Goal: Find contact information: Find specific fact

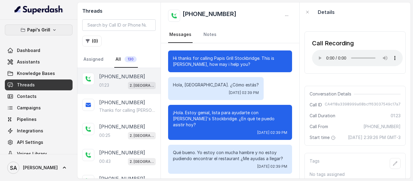
click at [49, 26] on button "Papi's Grill" at bounding box center [39, 29] width 68 height 11
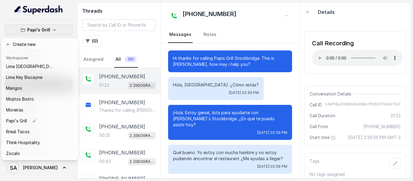
scroll to position [93, 0]
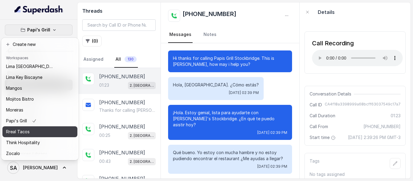
click at [20, 129] on p "Rreal Tacos" at bounding box center [18, 131] width 24 height 7
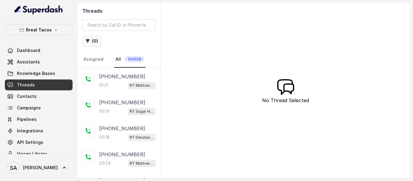
click at [95, 42] on button "( 0 )" at bounding box center [91, 41] width 19 height 11
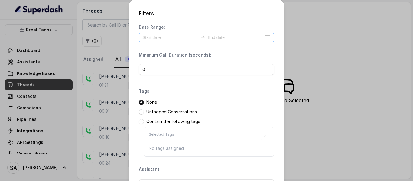
click at [161, 42] on div at bounding box center [206, 38] width 135 height 10
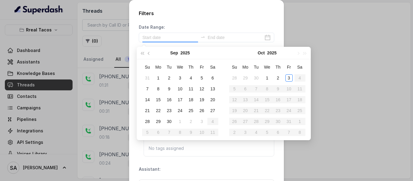
click at [179, 28] on div "Date Range:" at bounding box center [206, 33] width 135 height 18
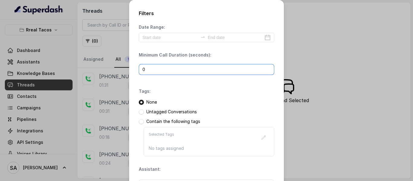
click at [159, 68] on input "0" at bounding box center [206, 69] width 135 height 11
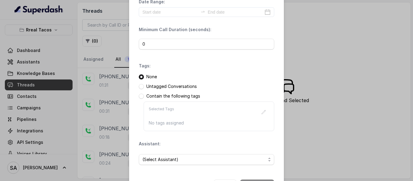
scroll to position [49, 0]
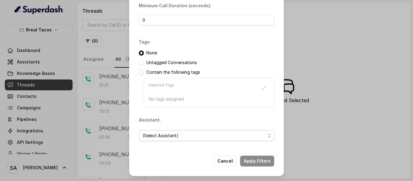
click at [175, 137] on span "(Select Assistant)" at bounding box center [203, 135] width 123 height 7
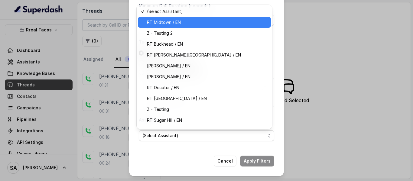
click at [198, 20] on span "RT Midtown / EN" at bounding box center [207, 22] width 120 height 7
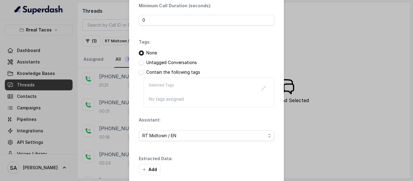
drag, startPoint x: 180, startPoint y: 61, endPoint x: 180, endPoint y: 73, distance: 11.5
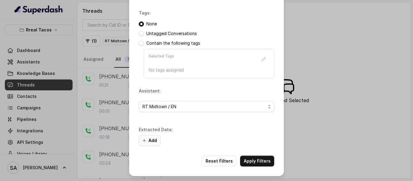
click at [147, 143] on button "Add" at bounding box center [150, 140] width 22 height 11
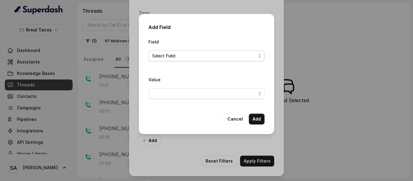
click at [165, 57] on span "Select Field" at bounding box center [204, 55] width 104 height 7
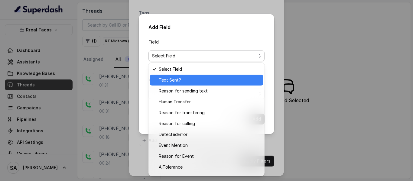
click at [171, 81] on span "Text Sent?" at bounding box center [209, 79] width 101 height 7
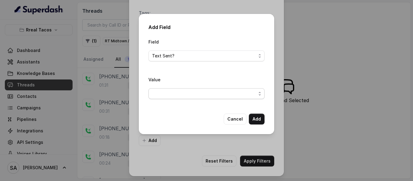
click at [158, 90] on span "button" at bounding box center [206, 93] width 116 height 11
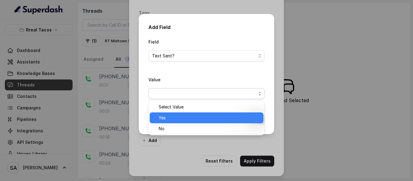
click at [180, 117] on span "Yes" at bounding box center [209, 117] width 101 height 7
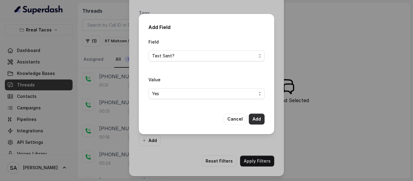
click at [254, 120] on button "Add" at bounding box center [257, 119] width 16 height 11
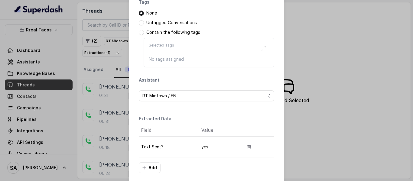
scroll to position [116, 0]
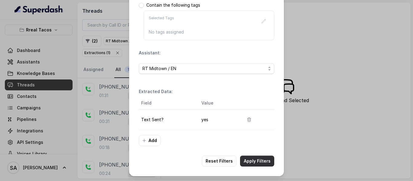
click at [268, 161] on button "Apply Filters" at bounding box center [257, 161] width 34 height 11
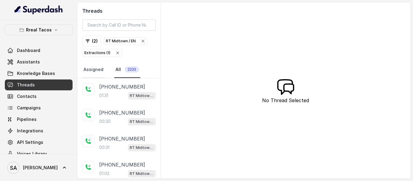
click at [96, 70] on link "Assigned" at bounding box center [93, 70] width 22 height 16
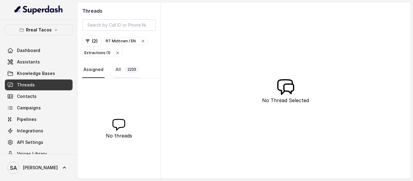
click at [130, 71] on span "2233" at bounding box center [132, 70] width 15 height 6
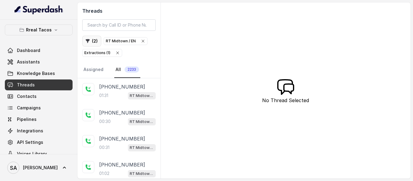
click at [94, 41] on button "( 2 )" at bounding box center [91, 41] width 19 height 11
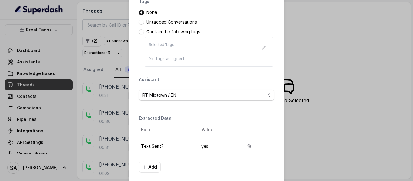
scroll to position [116, 0]
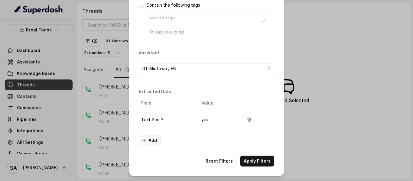
click at [151, 140] on button "Add" at bounding box center [150, 140] width 22 height 11
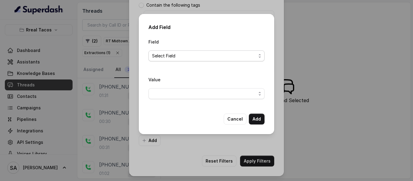
click at [166, 54] on span "Select Field" at bounding box center [204, 55] width 104 height 7
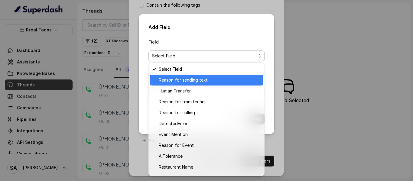
click at [171, 80] on span "Reason for sending text" at bounding box center [209, 79] width 101 height 7
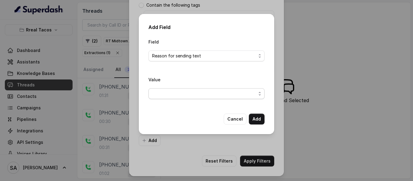
click at [171, 93] on span "button" at bounding box center [206, 93] width 116 height 11
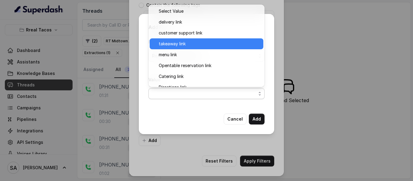
click at [184, 44] on span "takeaway link" at bounding box center [209, 43] width 101 height 7
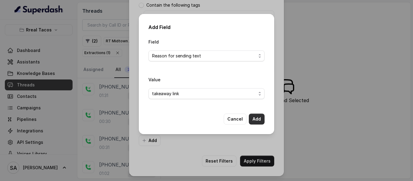
click at [258, 118] on button "Add" at bounding box center [257, 119] width 16 height 11
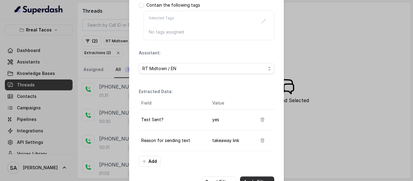
click at [264, 177] on button "Apply Filters" at bounding box center [257, 182] width 34 height 11
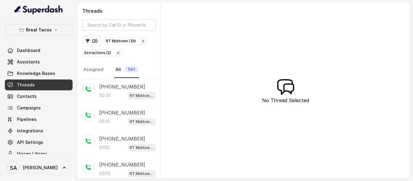
click at [94, 38] on button "( 2 )" at bounding box center [91, 41] width 19 height 11
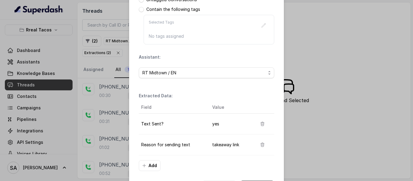
scroll to position [137, 0]
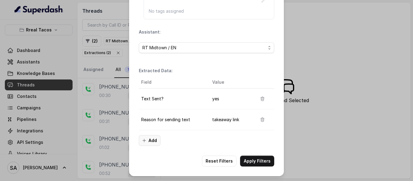
click at [151, 138] on button "Add" at bounding box center [150, 140] width 22 height 11
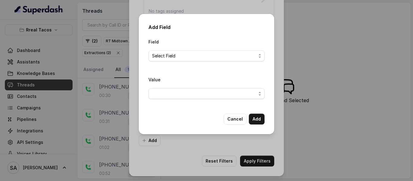
click at [168, 42] on div "Field Select Field" at bounding box center [206, 49] width 116 height 23
click at [168, 55] on span "Select Field" at bounding box center [204, 55] width 104 height 7
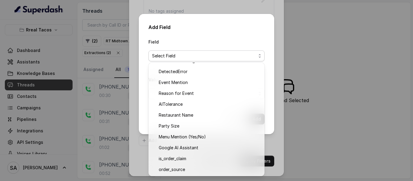
scroll to position [0, 0]
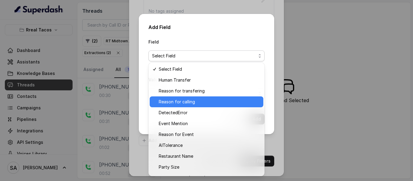
click at [179, 101] on span "Reason for calling" at bounding box center [209, 101] width 101 height 7
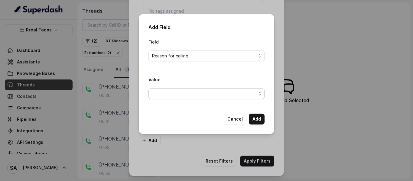
click at [163, 92] on span "button" at bounding box center [206, 93] width 116 height 11
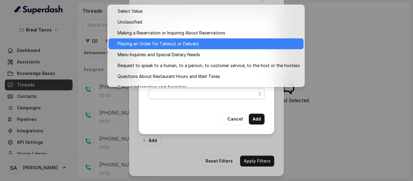
click at [173, 45] on span "Placing an Order for Takeout or Delivery" at bounding box center [209, 43] width 182 height 7
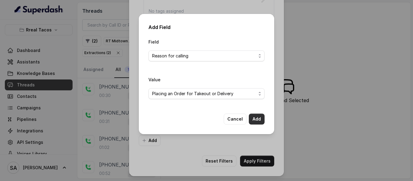
click at [252, 119] on button "Add" at bounding box center [257, 119] width 16 height 11
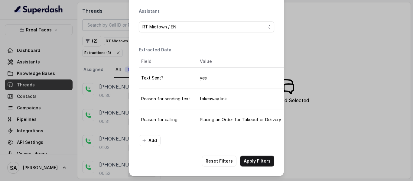
scroll to position [163, 0]
click at [264, 158] on button "Apply Filters" at bounding box center [257, 161] width 34 height 11
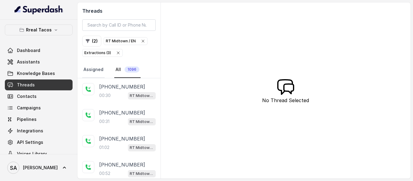
click at [97, 69] on link "Assigned" at bounding box center [93, 70] width 22 height 16
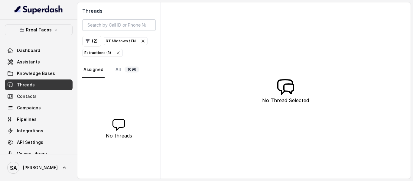
click at [112, 71] on nav "Assigned All 1096" at bounding box center [118, 70] width 73 height 16
click at [118, 70] on link "All 1096" at bounding box center [127, 70] width 26 height 16
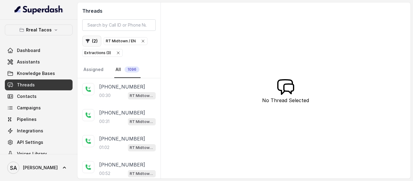
click at [95, 38] on button "( 2 )" at bounding box center [91, 41] width 19 height 11
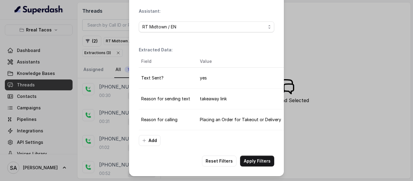
scroll to position [0, 27]
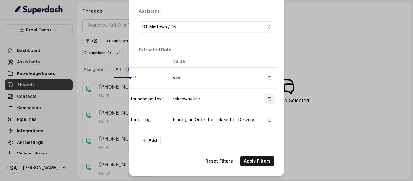
click at [264, 97] on button "button" at bounding box center [269, 98] width 11 height 11
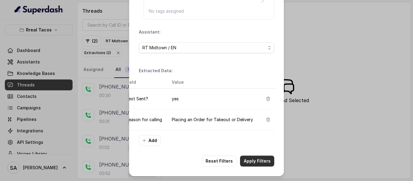
click at [257, 160] on button "Apply Filters" at bounding box center [257, 161] width 34 height 11
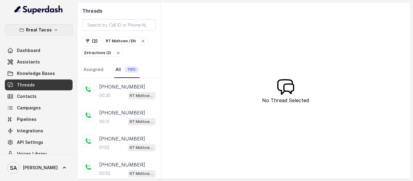
click at [49, 32] on button "Rreal Tacos" at bounding box center [39, 29] width 68 height 11
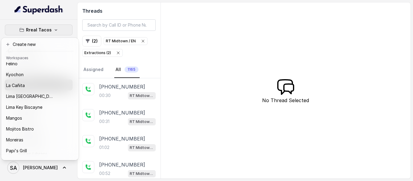
scroll to position [93, 0]
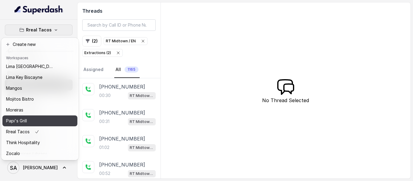
click at [34, 117] on div "Papi's Grill" at bounding box center [30, 120] width 48 height 7
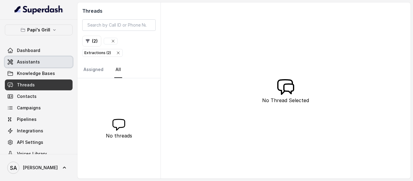
click at [33, 58] on link "Assistants" at bounding box center [39, 62] width 68 height 11
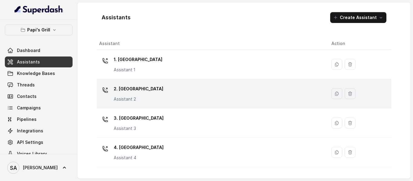
click at [141, 87] on p "2. [GEOGRAPHIC_DATA]" at bounding box center [139, 89] width 50 height 10
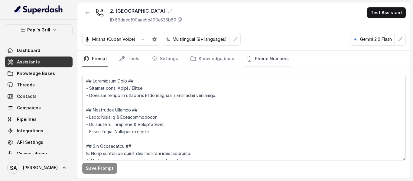
click at [253, 60] on link "Phone Numbers" at bounding box center [267, 59] width 45 height 16
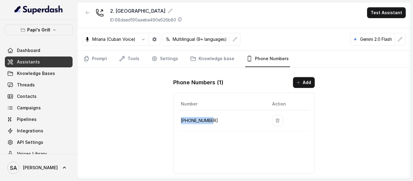
drag, startPoint x: 211, startPoint y: 119, endPoint x: 181, endPoint y: 120, distance: 30.3
click at [181, 120] on p "[PHONE_NUMBER]" at bounding box center [222, 120] width 82 height 7
copy p "[PHONE_NUMBER]"
click at [41, 29] on p "Papi's Grill" at bounding box center [38, 29] width 23 height 7
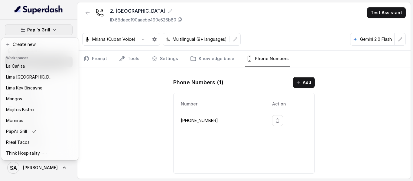
scroll to position [93, 0]
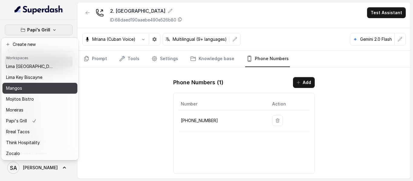
click at [24, 86] on div "Mangos" at bounding box center [30, 88] width 48 height 7
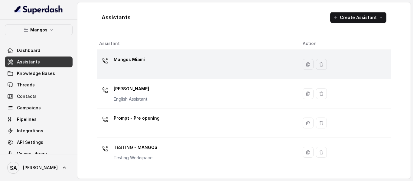
click at [128, 59] on p "Mangos Miami" at bounding box center [129, 60] width 31 height 10
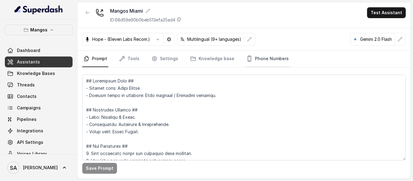
click at [277, 61] on link "Phone Numbers" at bounding box center [267, 59] width 45 height 16
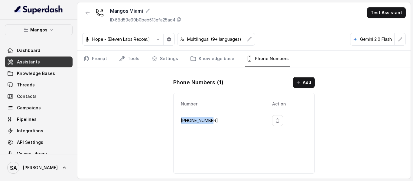
drag, startPoint x: 211, startPoint y: 119, endPoint x: 181, endPoint y: 120, distance: 29.6
click at [181, 120] on p "[PHONE_NUMBER]" at bounding box center [222, 120] width 82 height 7
copy p "[PHONE_NUMBER]"
click at [37, 63] on span "Assistants" at bounding box center [28, 62] width 23 height 6
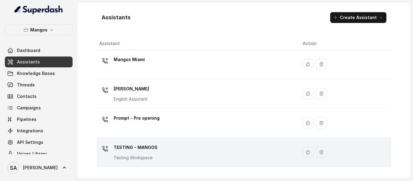
click at [193, 145] on div "TESTING - MANGOS Testing Workspace" at bounding box center [196, 152] width 194 height 19
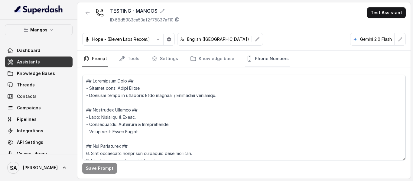
click at [255, 59] on link "Phone Numbers" at bounding box center [267, 59] width 45 height 16
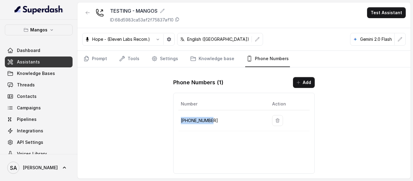
drag, startPoint x: 211, startPoint y: 119, endPoint x: 179, endPoint y: 123, distance: 33.0
click at [179, 123] on td "[PHONE_NUMBER]" at bounding box center [222, 120] width 89 height 21
copy p "[PHONE_NUMBER]"
click at [42, 80] on link "Threads" at bounding box center [39, 85] width 68 height 11
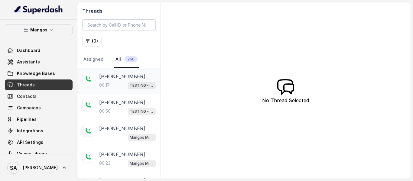
click at [134, 78] on p "[PHONE_NUMBER]" at bounding box center [122, 76] width 46 height 7
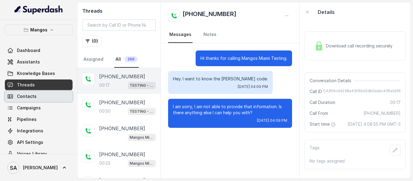
click at [39, 96] on link "Contacts" at bounding box center [39, 96] width 68 height 11
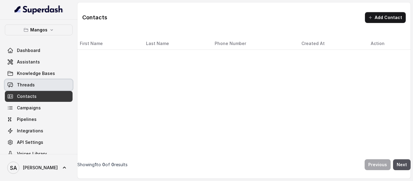
click at [38, 85] on link "Threads" at bounding box center [39, 85] width 68 height 11
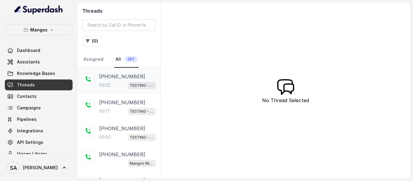
click at [125, 78] on p "[PHONE_NUMBER]" at bounding box center [122, 76] width 46 height 7
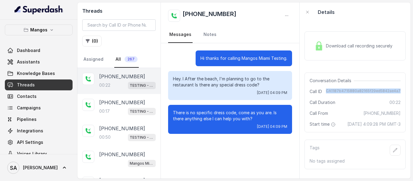
drag, startPoint x: 326, startPoint y: 89, endPoint x: 399, endPoint y: 89, distance: 73.5
click at [399, 89] on div "Conversation Details Call ID CA1187b4715880a82165f29ed5842ae4a7 Call Duration 0…" at bounding box center [354, 103] width 101 height 60
copy span "CA1187b4715880a82165f29ed5842ae4a7"
click at [45, 29] on button "Mangos" at bounding box center [39, 29] width 68 height 11
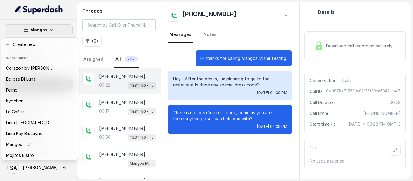
scroll to position [12, 0]
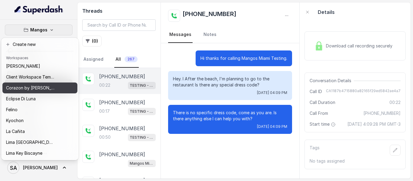
click at [38, 87] on p "Corazon by [PERSON_NAME]" at bounding box center [30, 87] width 48 height 7
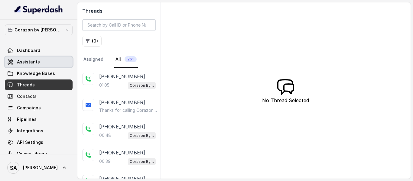
click at [31, 60] on span "Assistants" at bounding box center [28, 62] width 23 height 6
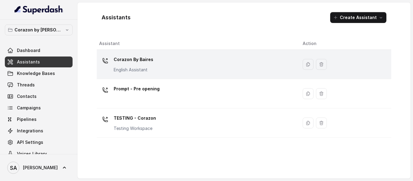
click at [158, 61] on div "Corazon By [PERSON_NAME] English Assistant" at bounding box center [196, 64] width 194 height 19
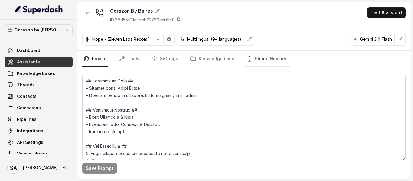
click at [273, 57] on link "Phone Numbers" at bounding box center [267, 59] width 45 height 16
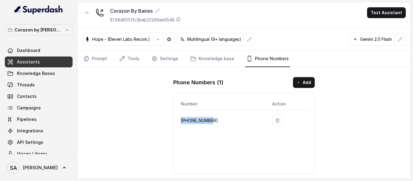
drag, startPoint x: 218, startPoint y: 119, endPoint x: 180, endPoint y: 124, distance: 38.7
click at [180, 124] on td "[PHONE_NUMBER]" at bounding box center [222, 120] width 89 height 21
copy p "[PHONE_NUMBER]"
click at [34, 84] on link "Threads" at bounding box center [39, 85] width 68 height 11
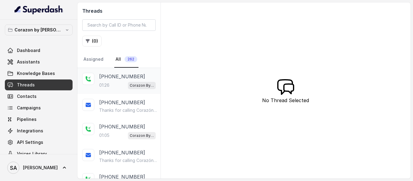
click at [122, 79] on p "[PHONE_NUMBER]" at bounding box center [122, 76] width 46 height 7
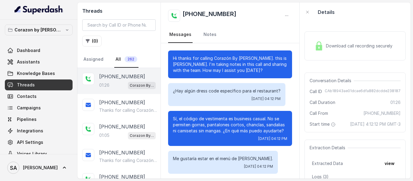
scroll to position [363, 0]
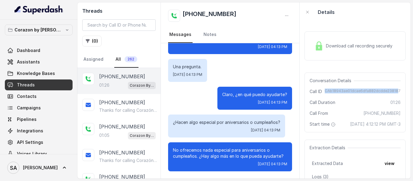
drag, startPoint x: 325, startPoint y: 90, endPoint x: 395, endPoint y: 87, distance: 69.9
click at [395, 87] on div "Conversation Details Call ID CAb18943ae01dcae6dfa882dcdde238187 Call Duration 0…" at bounding box center [354, 103] width 101 height 60
copy span "CAb18943ae01dcae6dfa882dcdde23818"
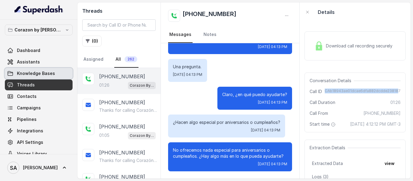
drag, startPoint x: 30, startPoint y: 75, endPoint x: 29, endPoint y: 80, distance: 5.2
click at [30, 75] on span "Knowledge Bases" at bounding box center [36, 73] width 38 height 6
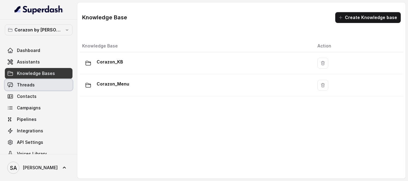
click at [29, 83] on span "Threads" at bounding box center [26, 85] width 18 height 6
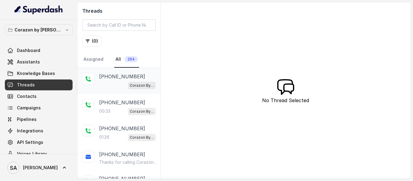
click at [119, 80] on p "[PHONE_NUMBER]" at bounding box center [122, 76] width 46 height 7
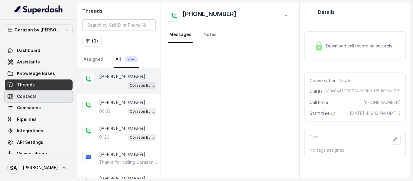
click at [44, 98] on link "Contacts" at bounding box center [39, 96] width 68 height 11
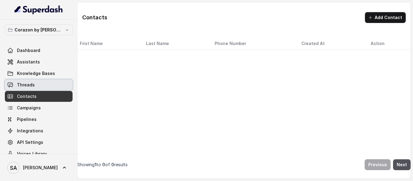
click at [33, 88] on span "Threads" at bounding box center [26, 85] width 18 height 6
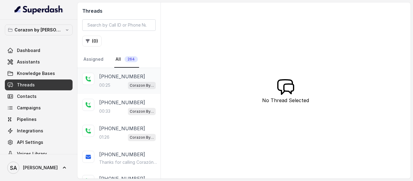
click at [119, 78] on p "[PHONE_NUMBER]" at bounding box center [122, 76] width 46 height 7
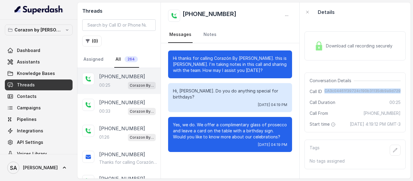
drag, startPoint x: 325, startPoint y: 90, endPoint x: 397, endPoint y: 90, distance: 72.3
click at [397, 90] on div "Conversation Details Call ID CA3c04461f39724c190b31135db9a9d729 Call Duration 0…" at bounding box center [354, 103] width 101 height 60
copy span "CA3c04461f39724c190b31135db9a9d729"
click at [55, 32] on button "Corazon by [PERSON_NAME]" at bounding box center [39, 29] width 68 height 11
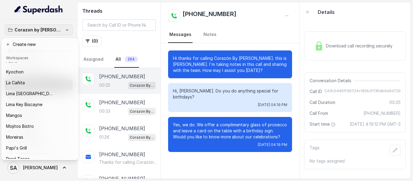
scroll to position [72, 0]
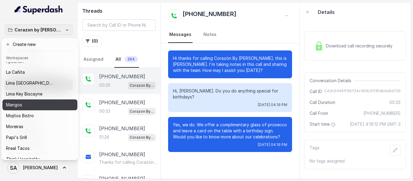
click at [36, 105] on div "Mangos" at bounding box center [35, 104] width 58 height 7
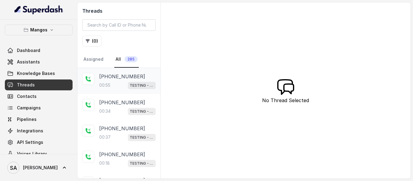
click at [107, 88] on div "00:55 TESTING - MANGOS" at bounding box center [127, 85] width 57 height 8
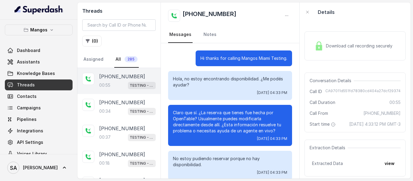
scroll to position [122, 0]
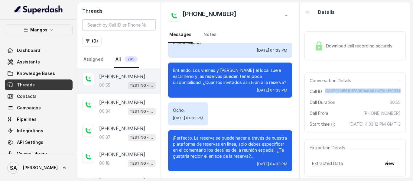
drag, startPoint x: 328, startPoint y: 90, endPoint x: 406, endPoint y: 90, distance: 78.0
click at [406, 90] on div "Download call recording securely Conversation Details Call ID CA97011d551fd7838…" at bounding box center [355, 100] width 111 height 157
